Goal: Find specific page/section: Find specific page/section

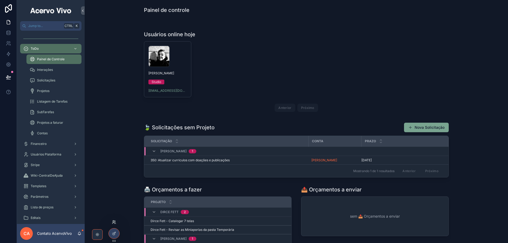
click at [114, 224] on icon at bounding box center [114, 222] width 4 height 4
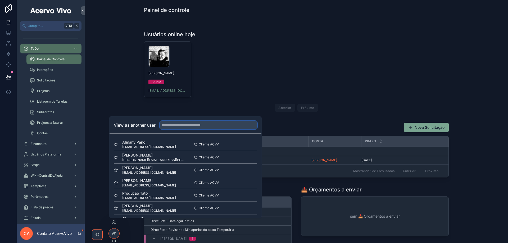
click at [165, 127] on input "text" at bounding box center [208, 125] width 97 height 8
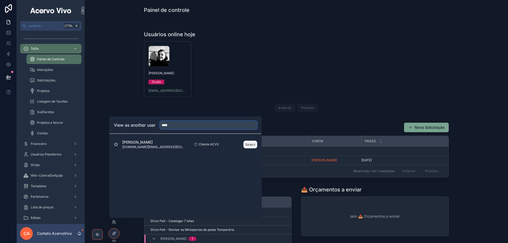
type input "****"
click at [248, 145] on button "Select" at bounding box center [251, 145] width 14 height 8
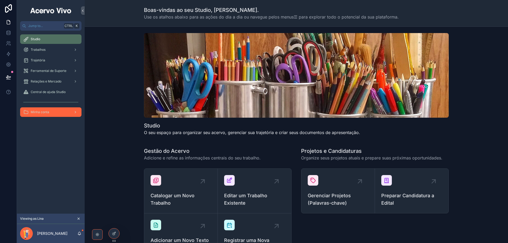
click at [48, 113] on span "Minha conta" at bounding box center [40, 112] width 19 height 4
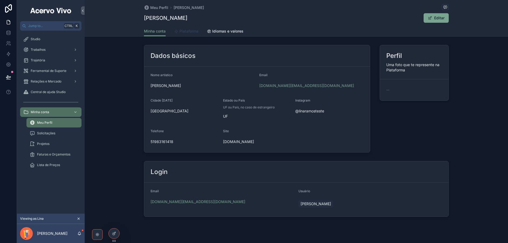
click at [186, 30] on span "Plataforma" at bounding box center [188, 31] width 19 height 5
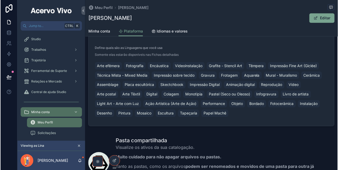
scroll to position [93, 0]
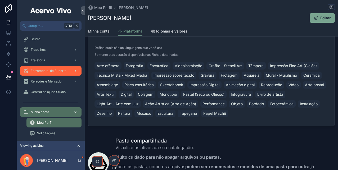
click at [57, 73] on span "Ferramental de Suporte" at bounding box center [49, 71] width 36 height 4
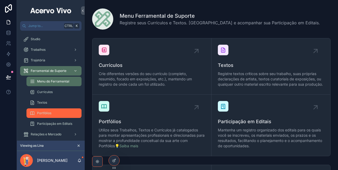
click at [52, 113] on div "Portfólios" at bounding box center [54, 113] width 49 height 8
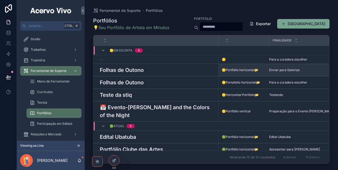
click at [142, 71] on h3 "Folhas de Outono" at bounding box center [122, 70] width 44 height 8
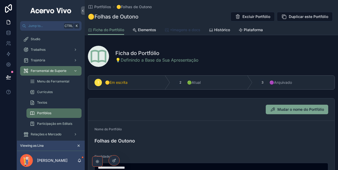
click at [182, 30] on span "+Imagens e docs" at bounding box center [185, 29] width 30 height 5
